Goal: Task Accomplishment & Management: Use online tool/utility

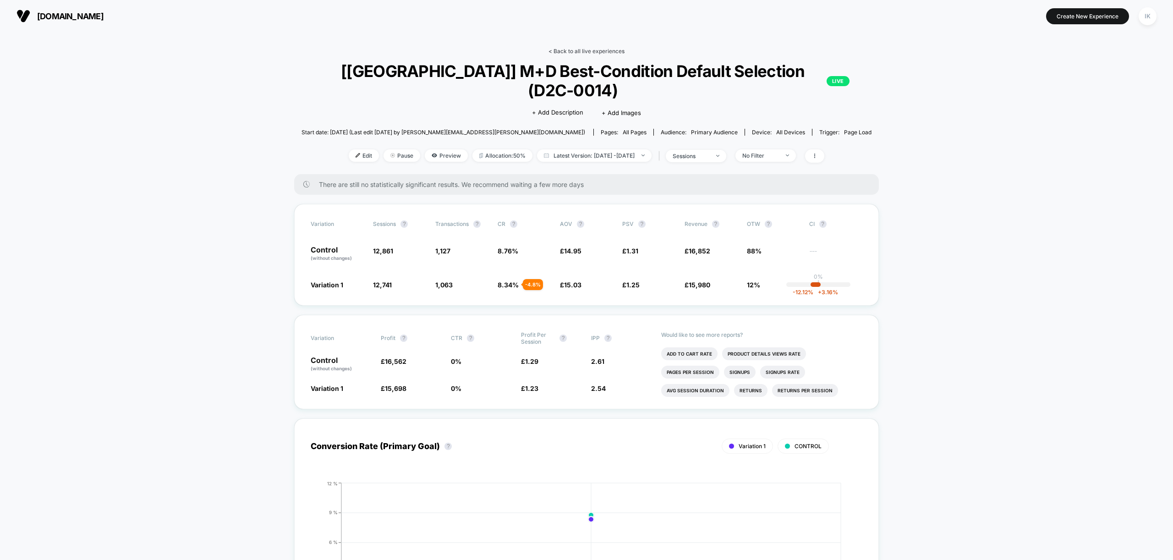
click at [592, 51] on link "< Back to all live experiences" at bounding box center [587, 51] width 76 height 7
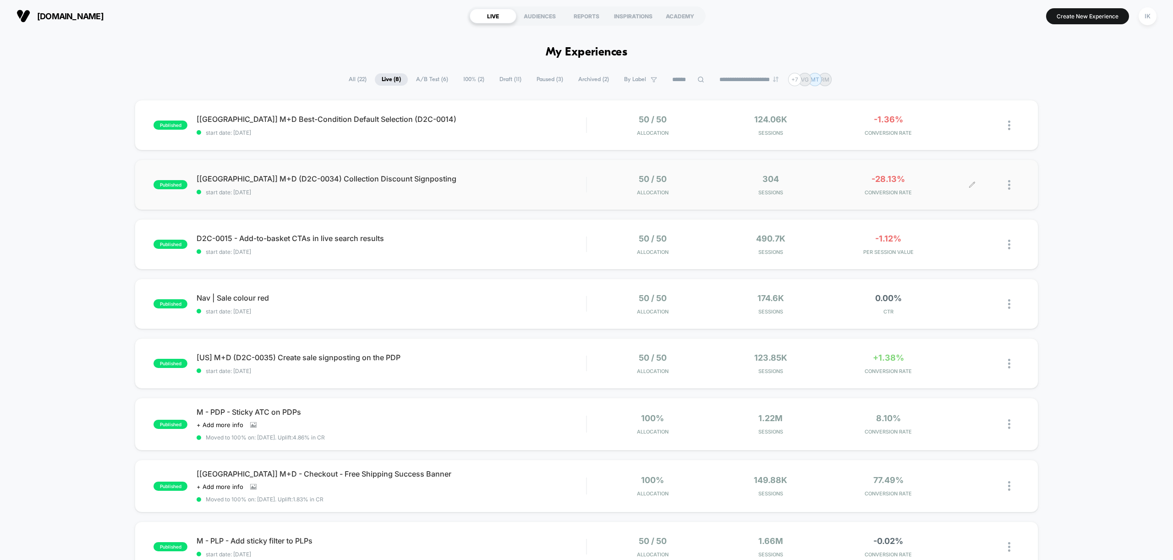
click at [1012, 186] on div at bounding box center [1013, 185] width 11 height 22
click at [973, 132] on div "Edit" at bounding box center [962, 132] width 83 height 21
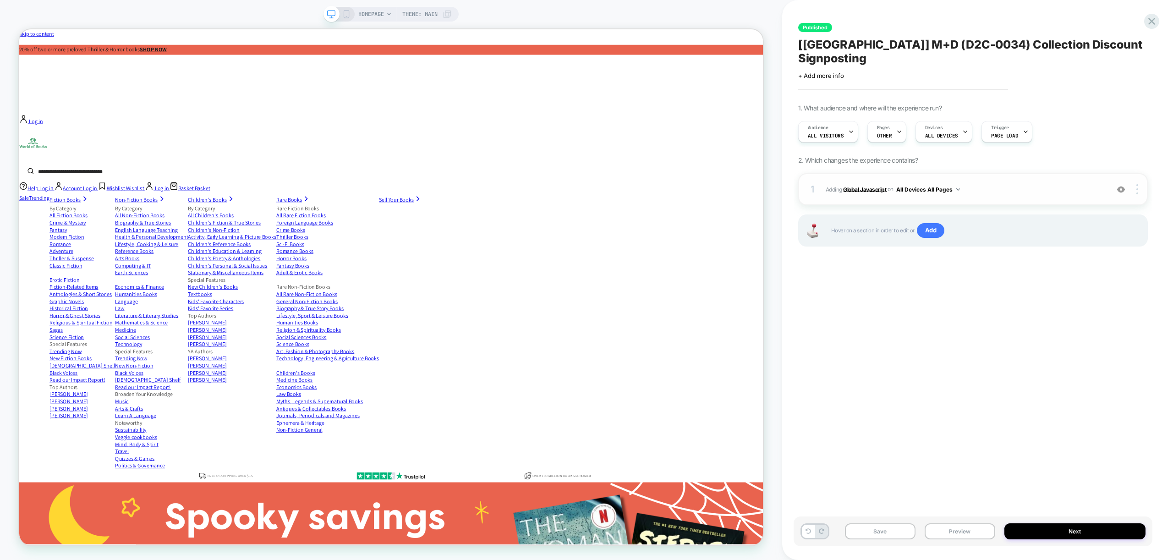
click at [871, 186] on b "Global Javascript" at bounding box center [864, 189] width 43 height 7
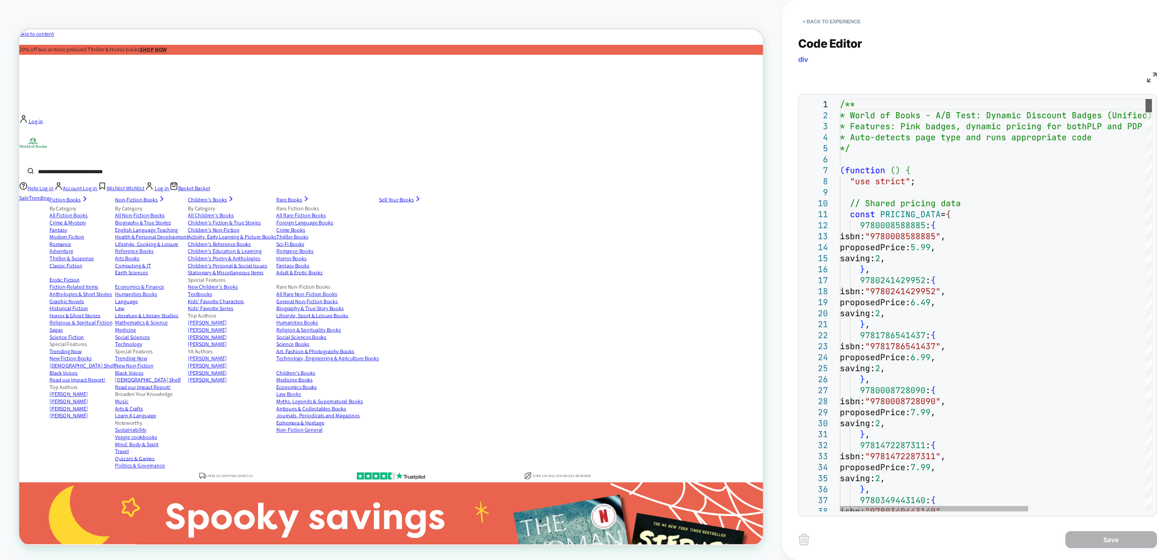
click at [1152, 99] on div at bounding box center [1149, 105] width 6 height 13
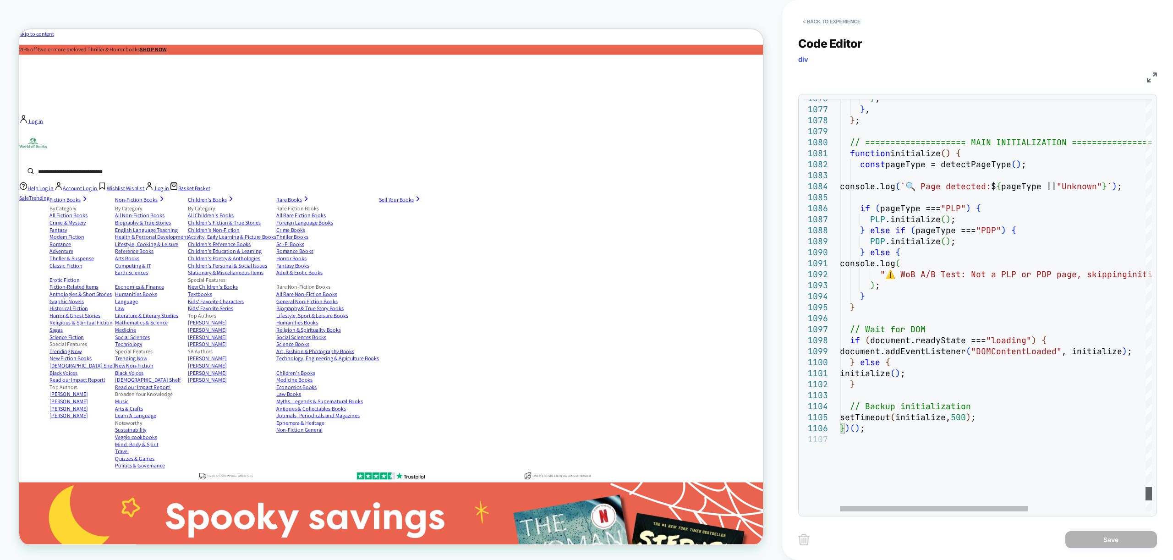
click at [1146, 496] on div at bounding box center [1149, 493] width 6 height 13
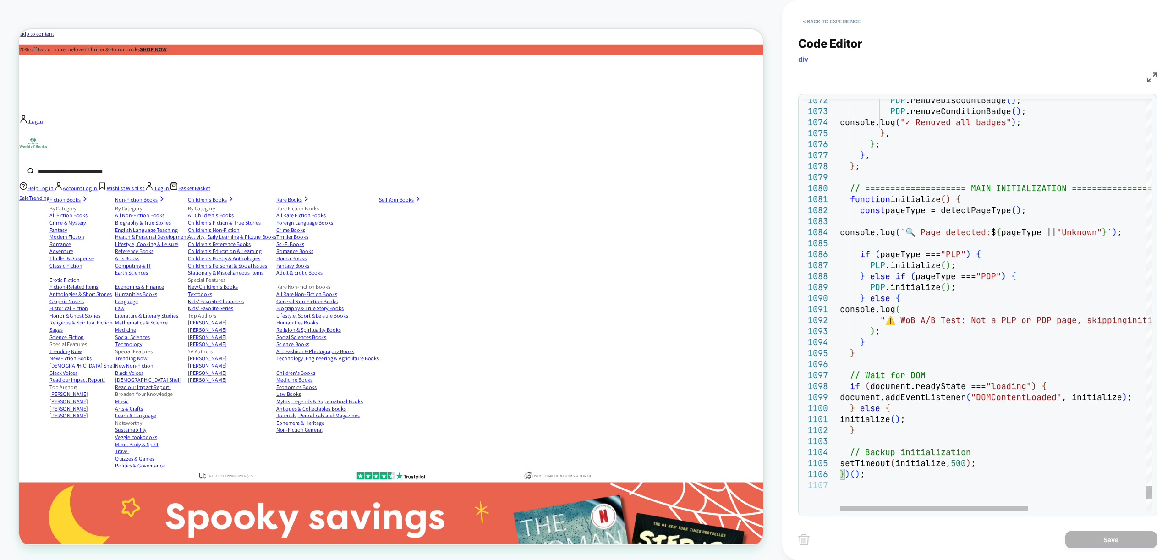
type textarea "**********"
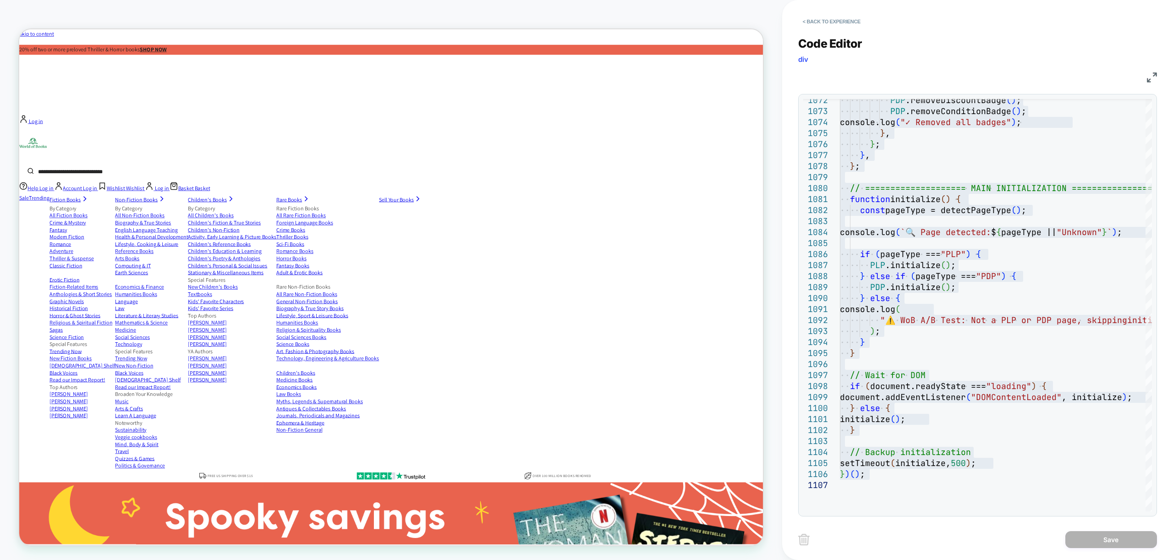
click at [938, 36] on div "Code Editor div JS 1076 1077 1078 1079 1080 1081 1082 1083 1084 1085 1086 1087 …" at bounding box center [977, 270] width 359 height 491
click at [834, 15] on button "< Back to experience" at bounding box center [831, 21] width 67 height 15
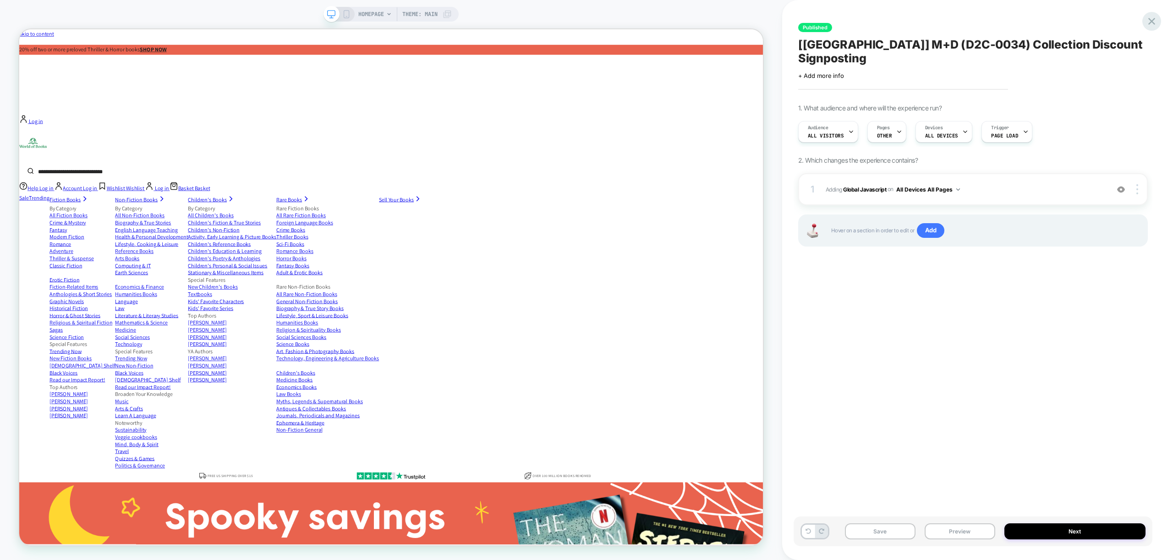
click at [1150, 17] on icon at bounding box center [1152, 21] width 12 height 12
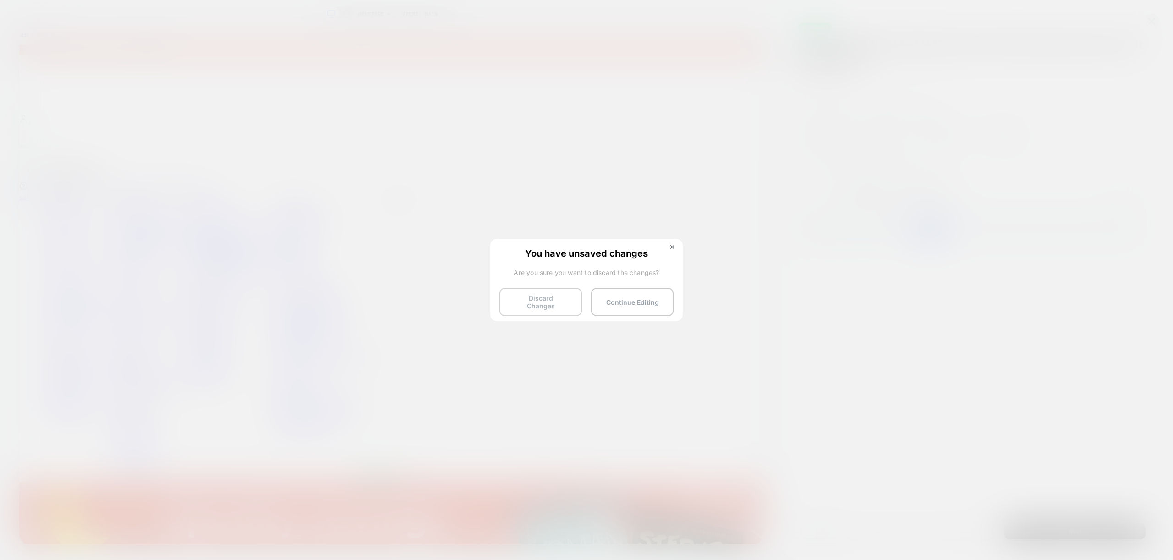
click at [541, 300] on button "Discard Changes" at bounding box center [541, 302] width 83 height 28
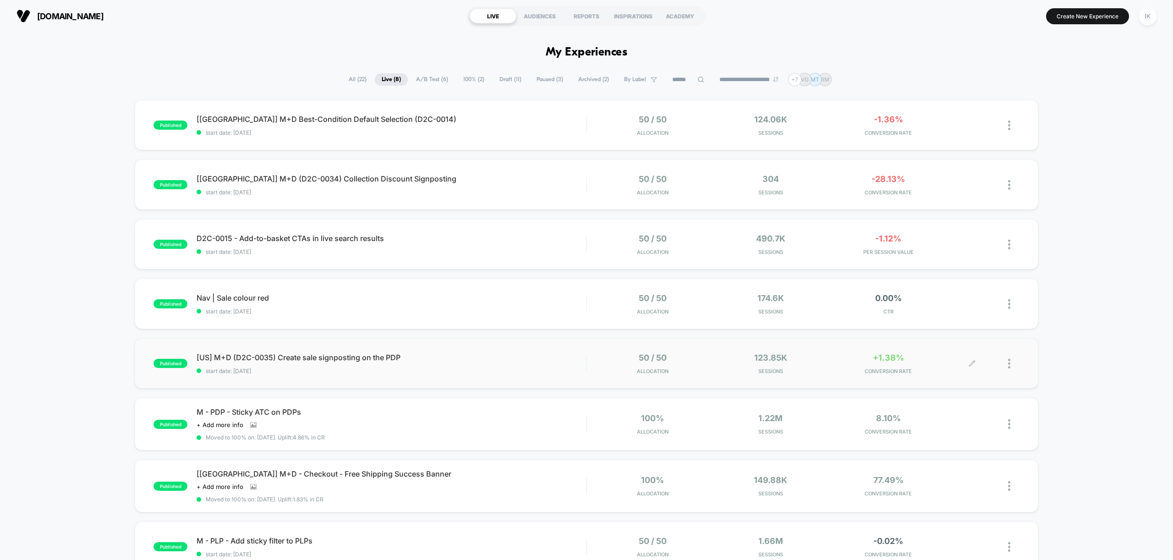
click at [1007, 363] on div at bounding box center [996, 364] width 47 height 22
click at [969, 367] on div at bounding box center [961, 364] width 22 height 22
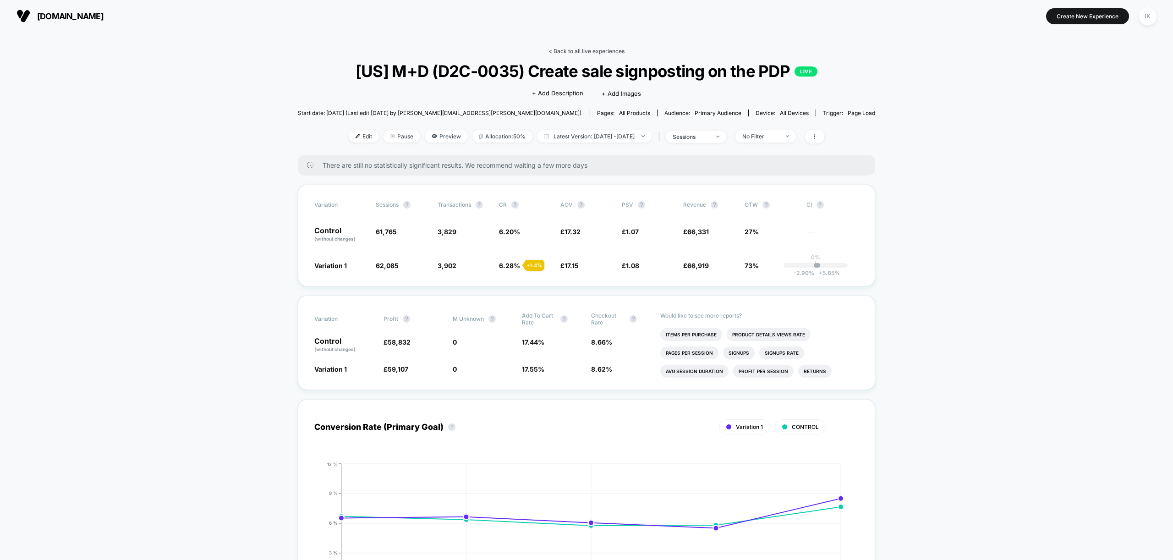
click at [598, 53] on link "< Back to all live experiences" at bounding box center [587, 51] width 76 height 7
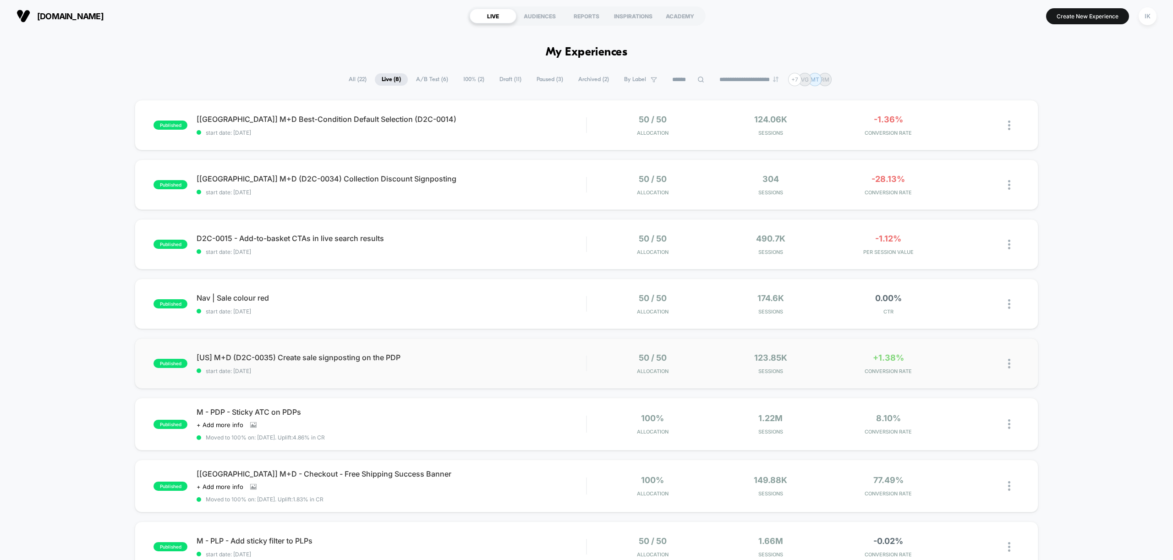
click at [1010, 364] on img at bounding box center [1009, 364] width 2 height 10
click at [969, 313] on div "Edit" at bounding box center [962, 311] width 83 height 21
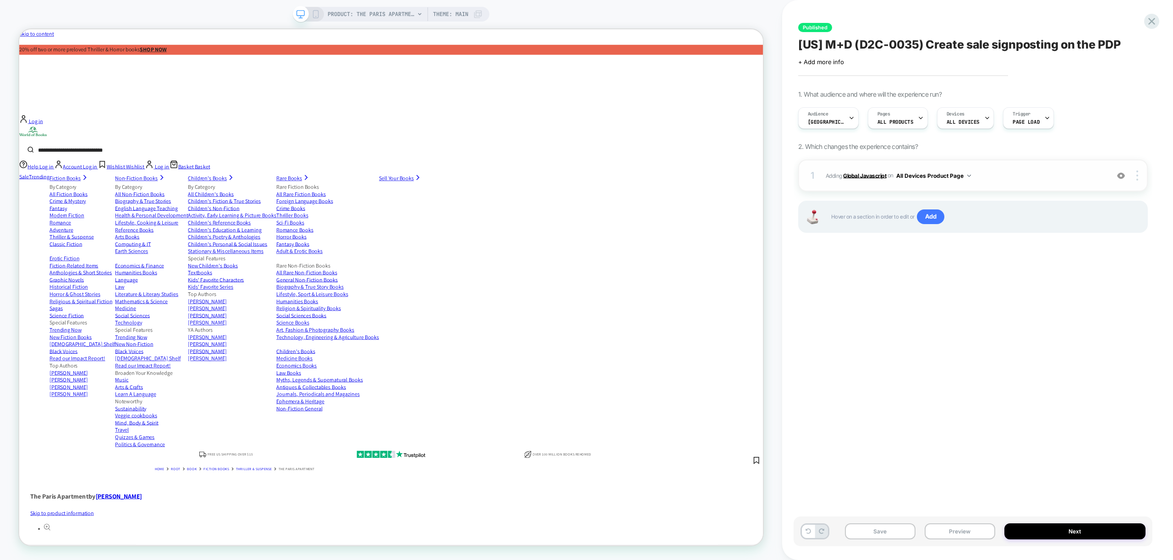
click at [870, 177] on b "Global Javascript" at bounding box center [864, 175] width 43 height 7
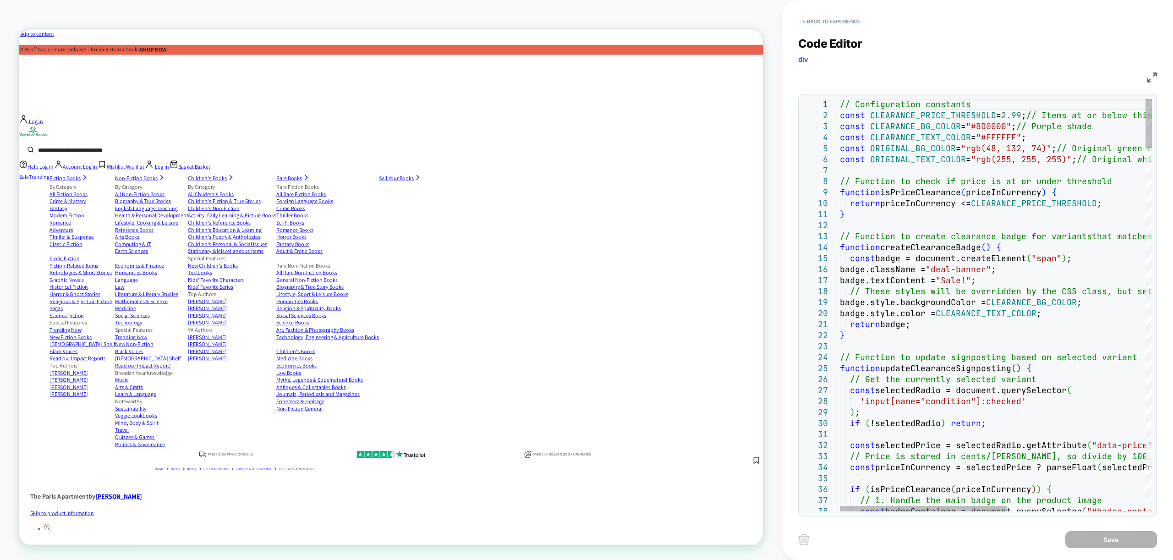
type textarea "**********"
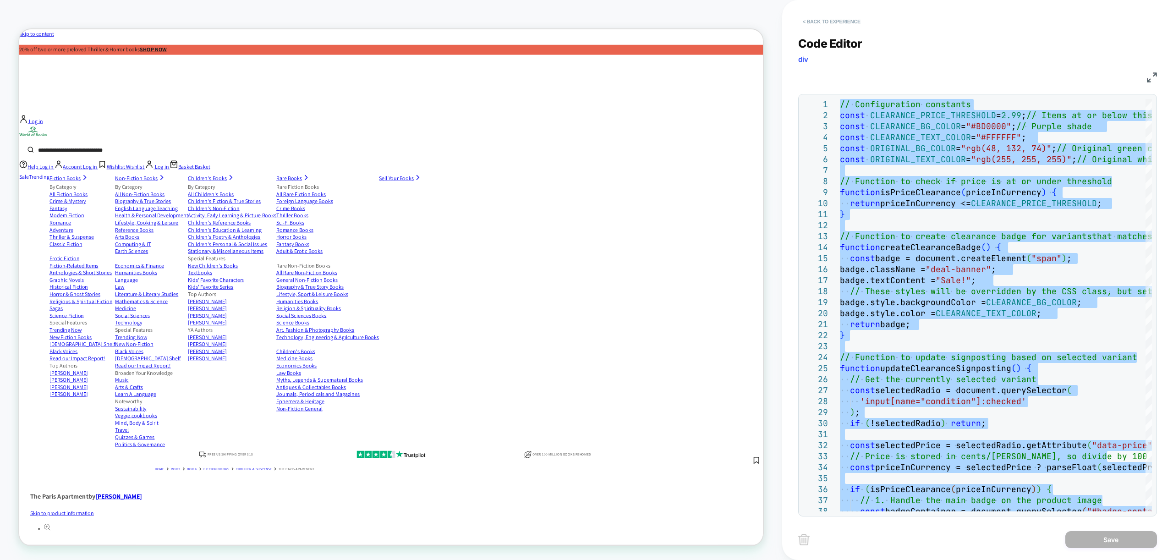
click at [818, 18] on button "< Back to experience" at bounding box center [831, 21] width 67 height 15
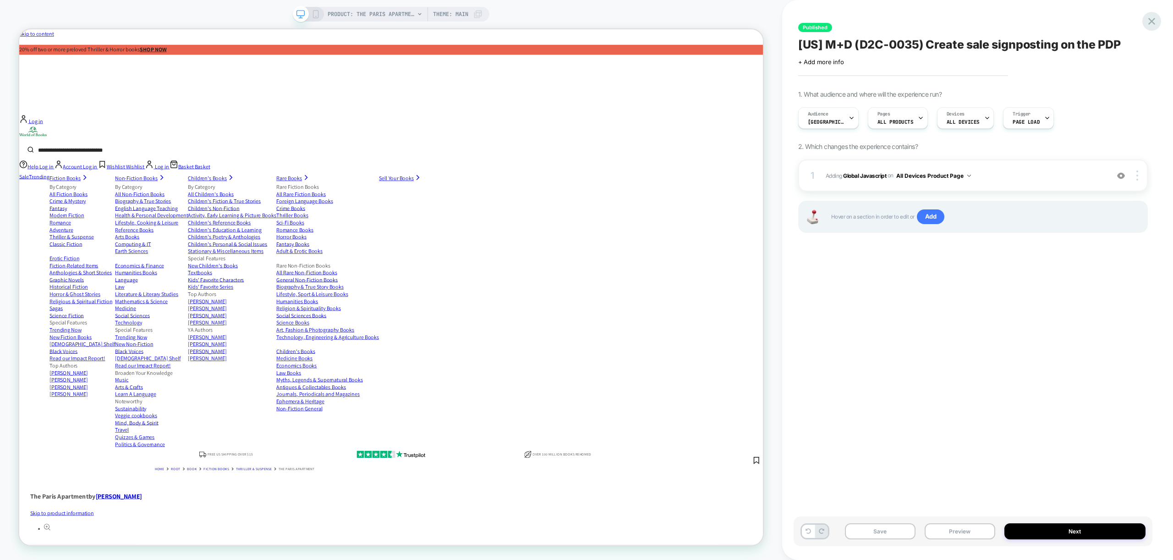
click at [1152, 20] on icon at bounding box center [1152, 21] width 12 height 12
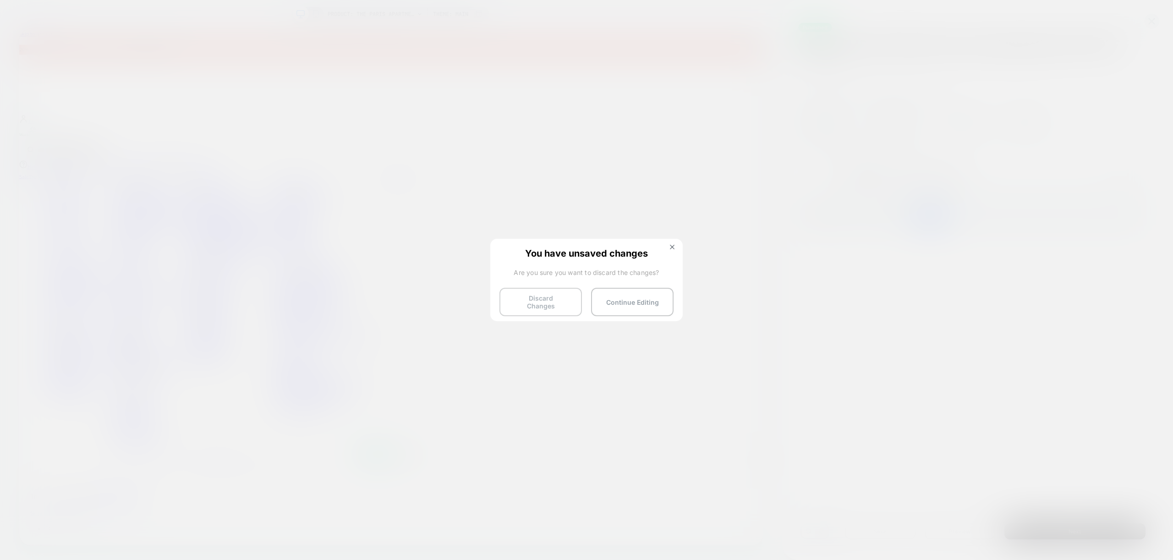
click at [539, 298] on button "Discard Changes" at bounding box center [541, 302] width 83 height 28
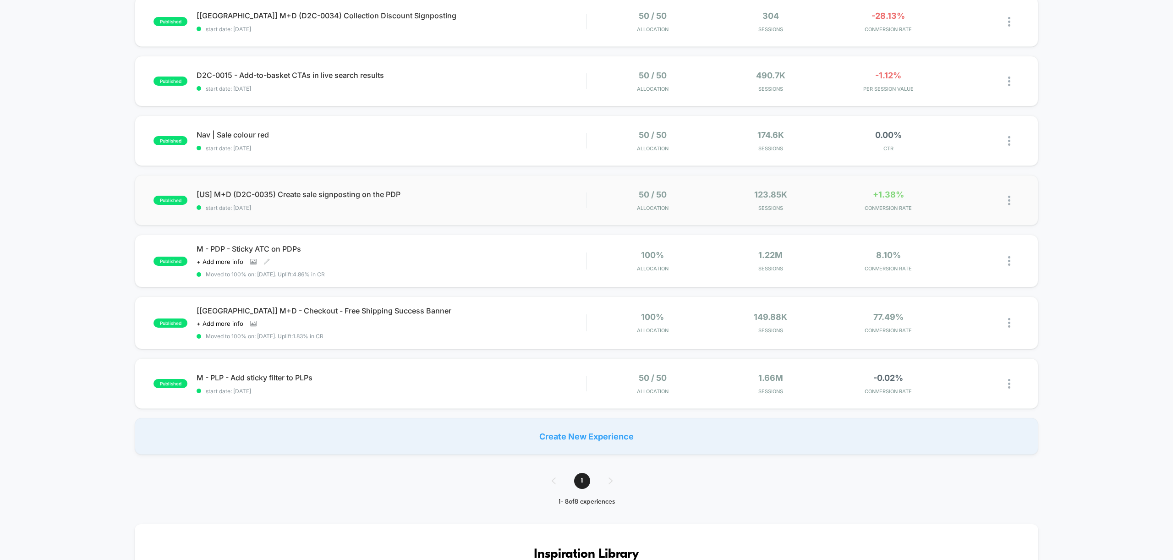
scroll to position [165, 0]
